Goal: Transaction & Acquisition: Purchase product/service

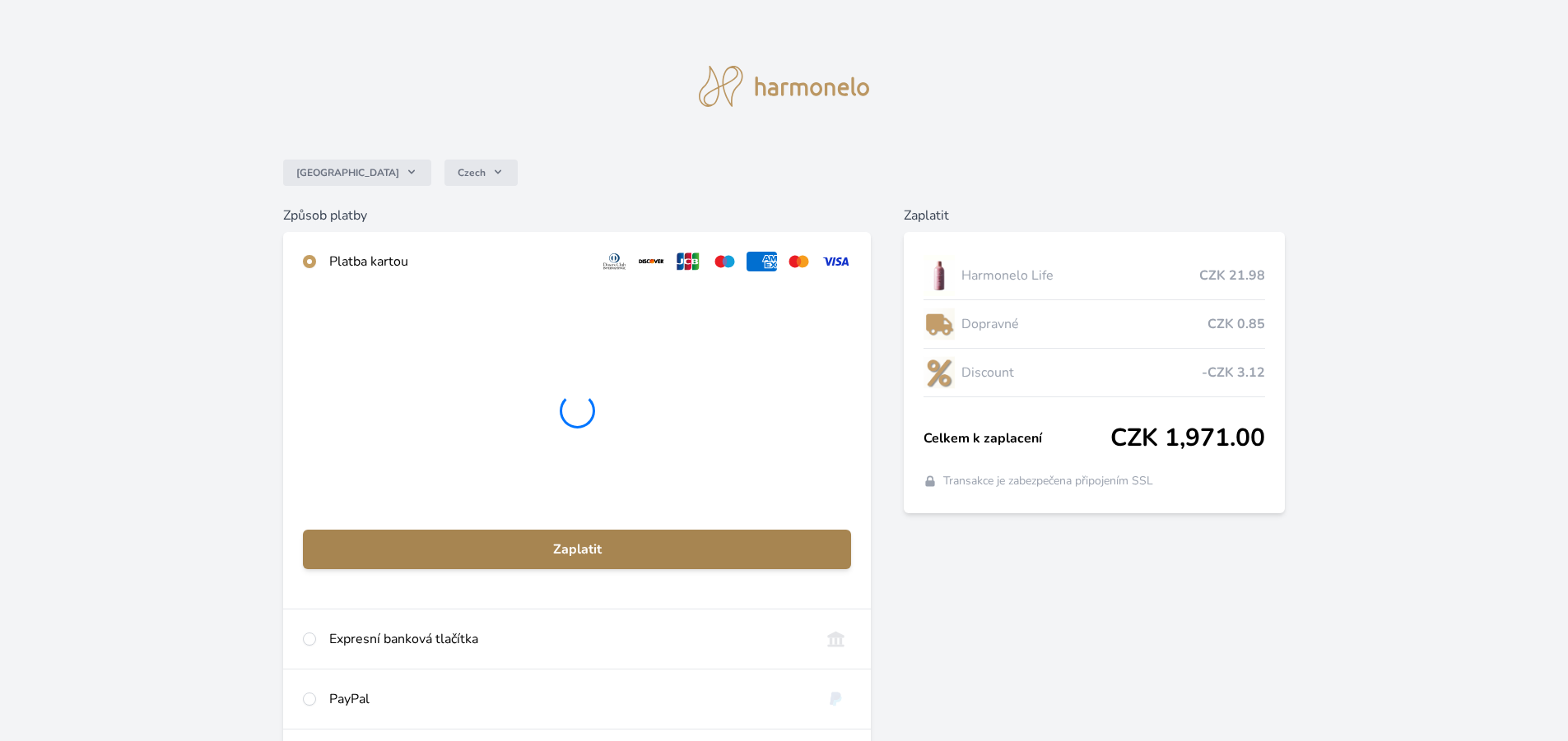
click at [584, 546] on span "Zaplatit" at bounding box center [577, 549] width 522 height 20
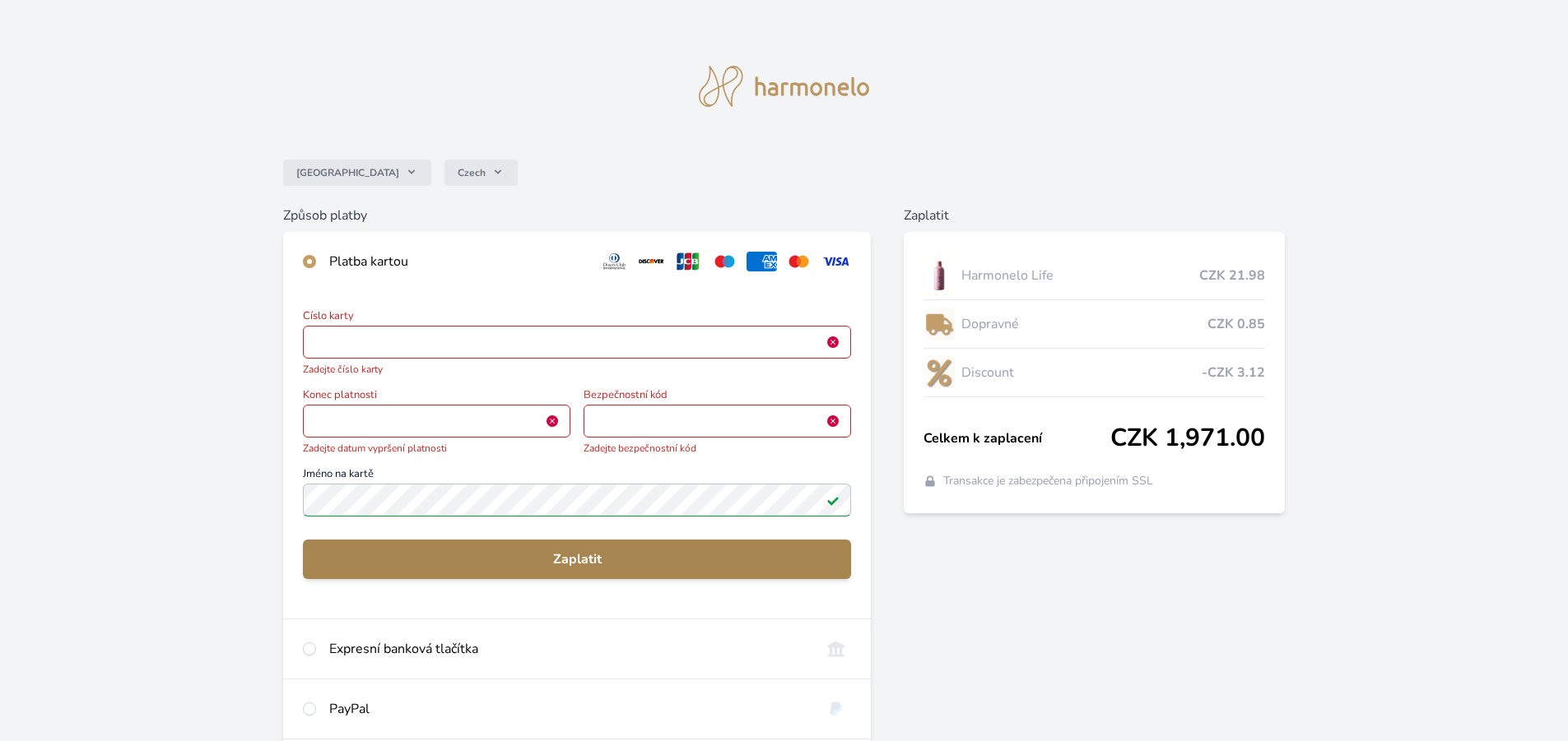
click at [578, 557] on span "Zaplatit" at bounding box center [577, 559] width 522 height 20
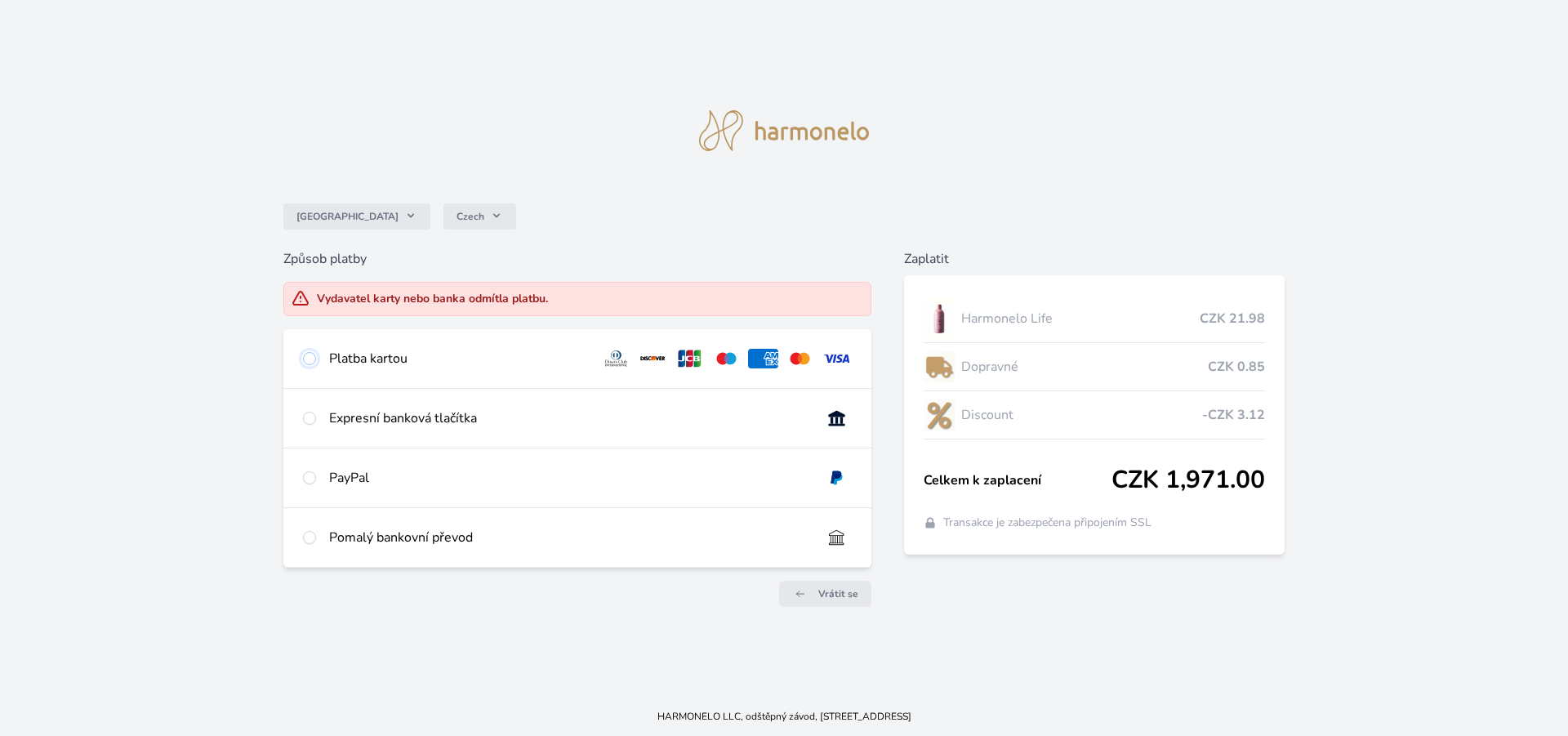
click at [309, 362] on input "radio" at bounding box center [309, 358] width 13 height 13
radio input "true"
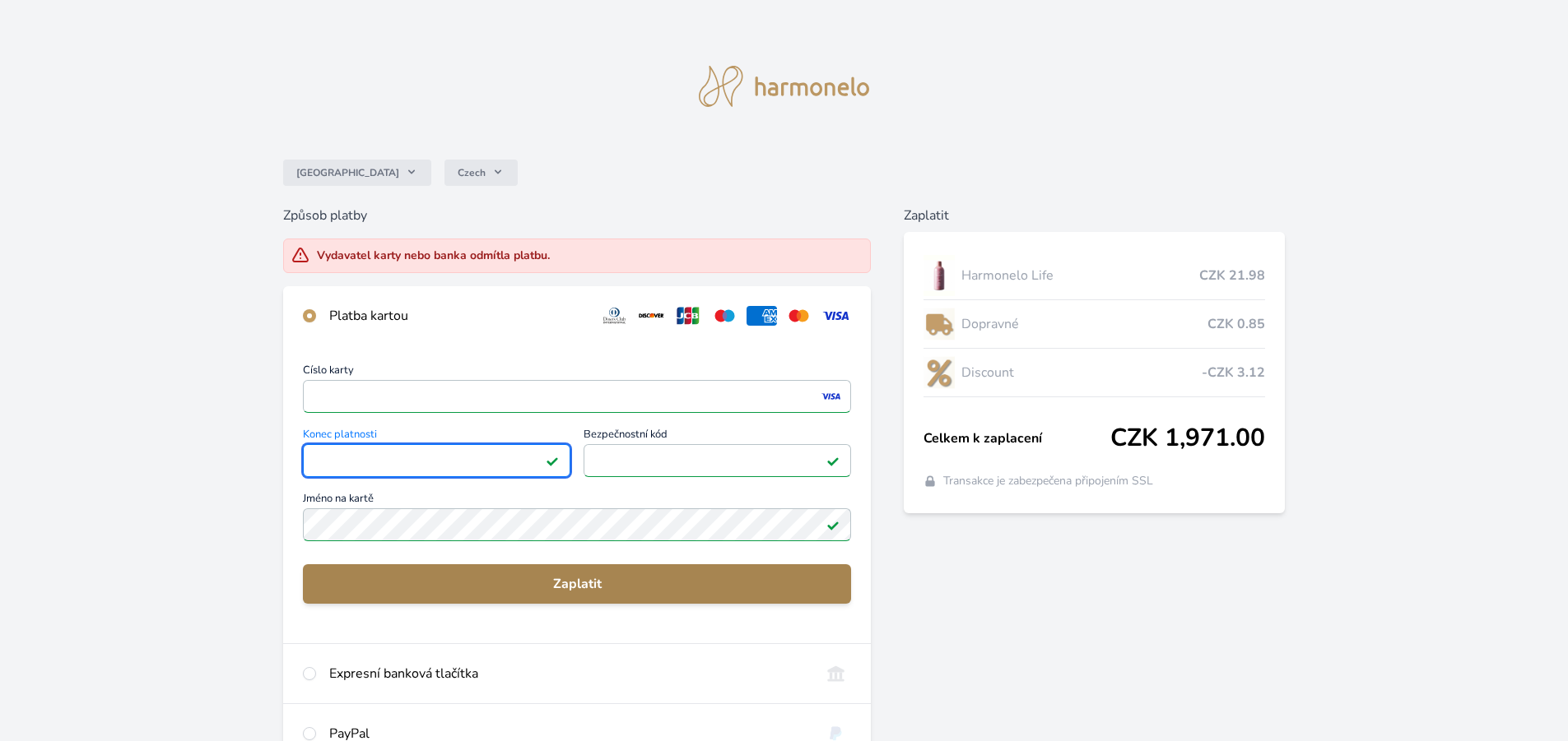
click at [569, 592] on span "Zaplatit" at bounding box center [577, 583] width 522 height 20
